Goal: Task Accomplishment & Management: Manage account settings

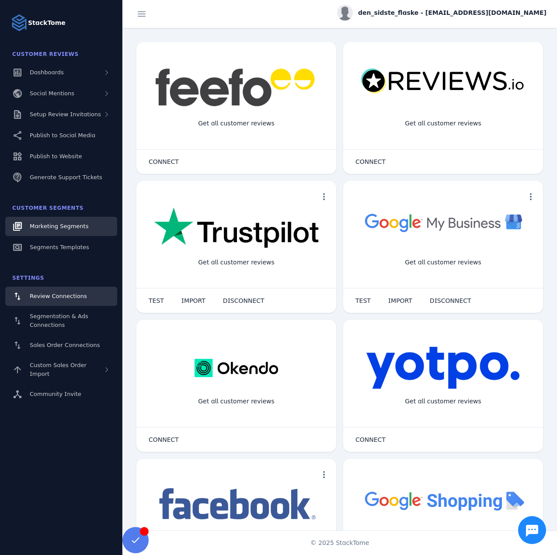
click at [56, 228] on span "Marketing Segments" at bounding box center [59, 226] width 59 height 7
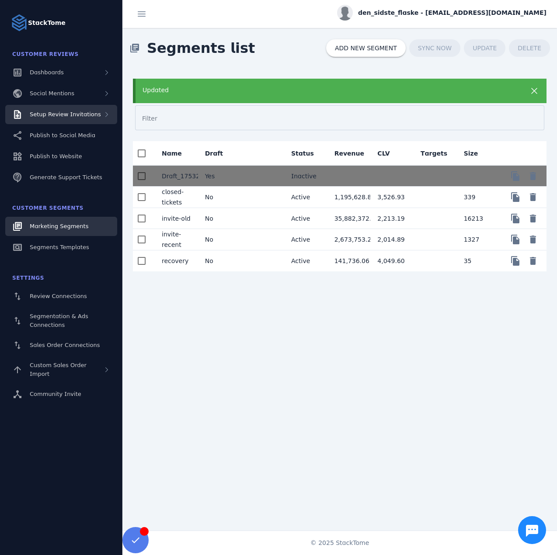
click at [67, 114] on span "Setup Review Invitations" at bounding box center [65, 114] width 71 height 7
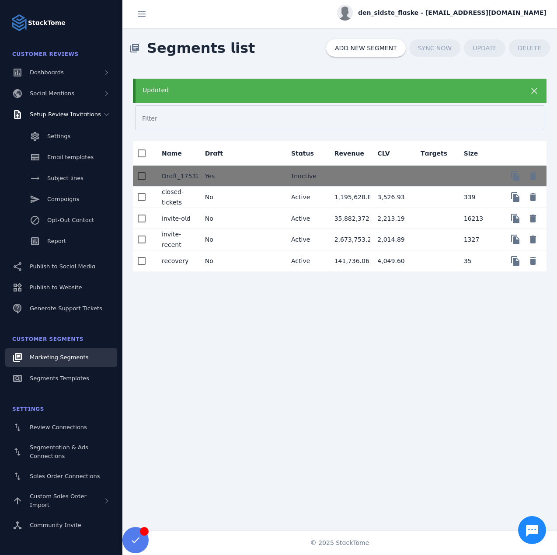
click at [224, 239] on mat-cell "No" at bounding box center [219, 239] width 43 height 21
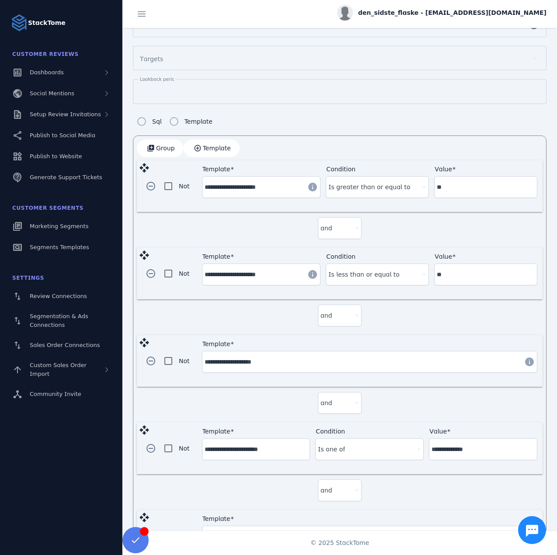
scroll to position [188, 0]
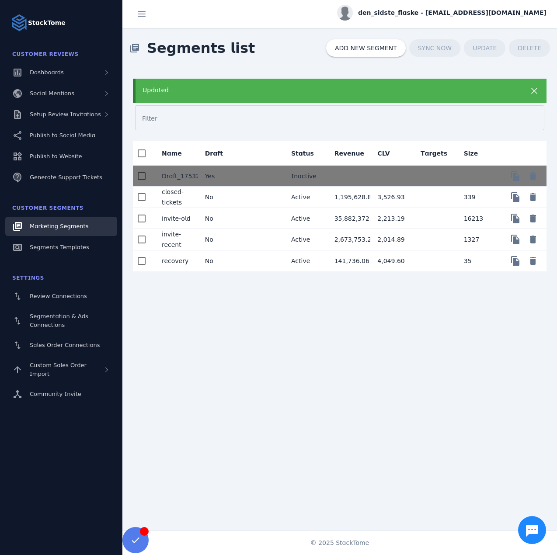
click at [237, 219] on mat-cell "No" at bounding box center [219, 218] width 43 height 21
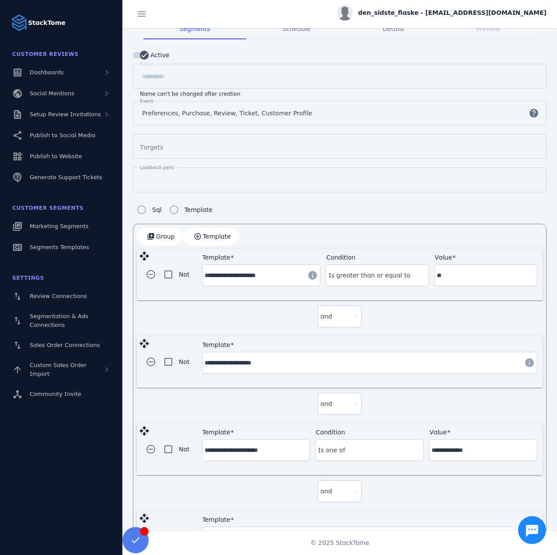
scroll to position [82, 0]
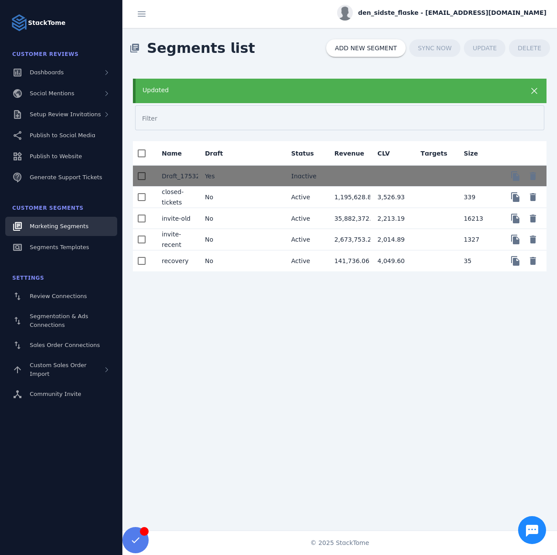
click at [220, 217] on mat-cell "No" at bounding box center [219, 218] width 43 height 21
click at [219, 256] on mat-cell "No" at bounding box center [219, 261] width 43 height 21
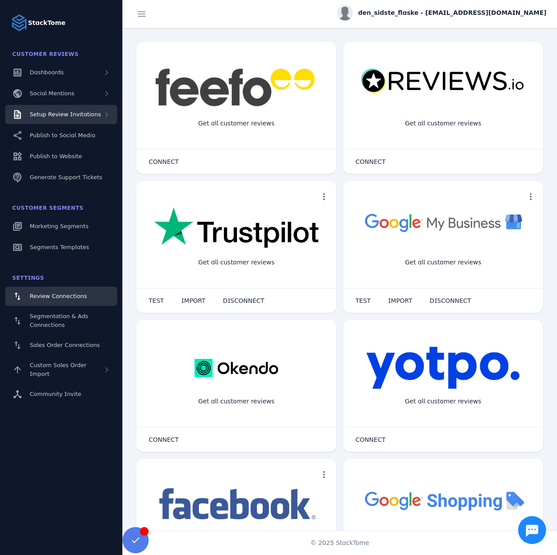
click at [82, 116] on span "Setup Review Invitations" at bounding box center [65, 114] width 71 height 7
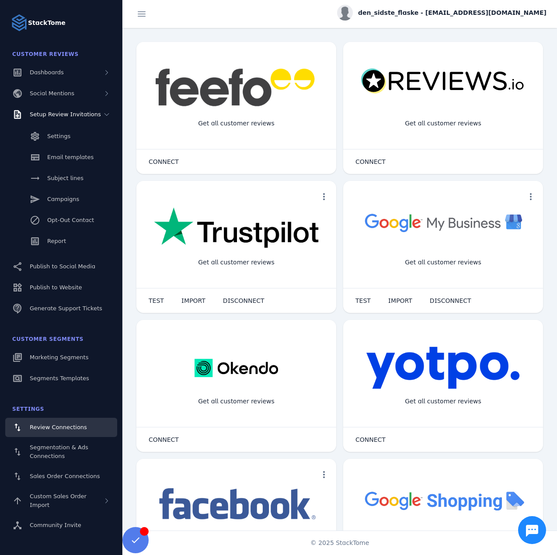
click at [58, 188] on div "Settings Email templates Subject lines Campaigns Opt-Out Contact Report" at bounding box center [61, 189] width 122 height 131
click at [57, 201] on span "Campaigns" at bounding box center [63, 199] width 32 height 7
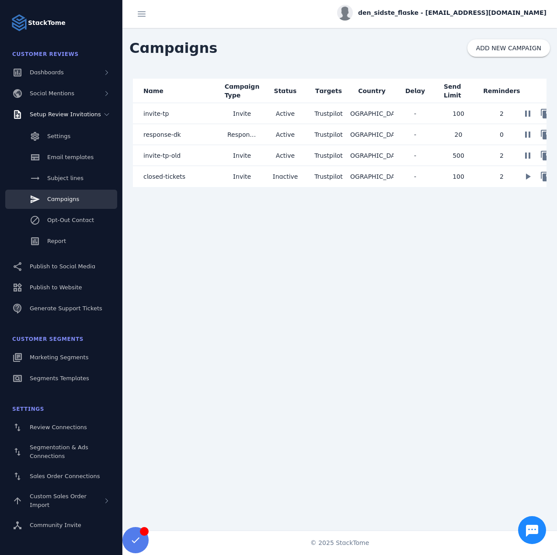
click at [426, 11] on span "den_sidste_flaske - cs_densidsteflaske@stacktome.com" at bounding box center [452, 12] width 188 height 9
click at [502, 93] on button "Sign out" at bounding box center [515, 84] width 63 height 21
